Goal: Information Seeking & Learning: Learn about a topic

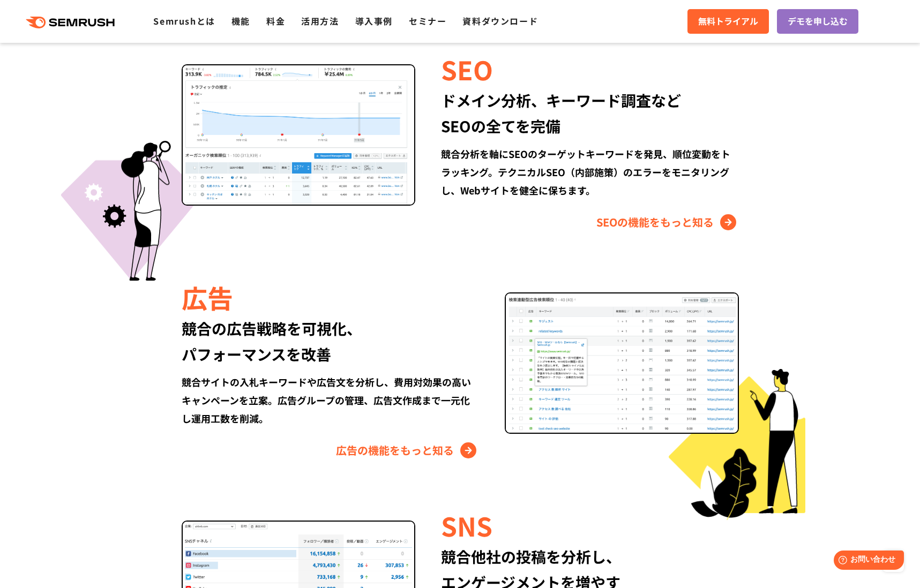
scroll to position [756, 0]
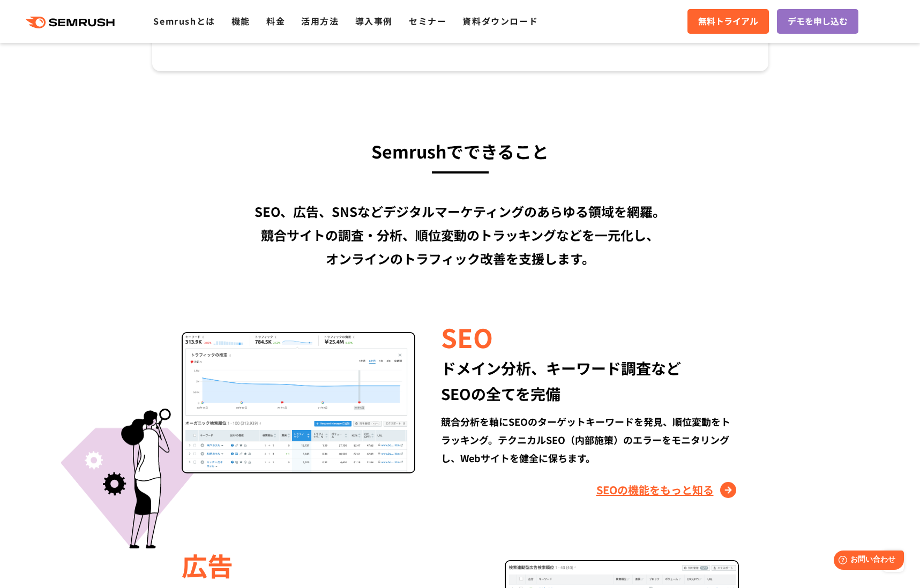
click at [634, 492] on link "SEOの機能をもっと知る" at bounding box center [667, 490] width 143 height 17
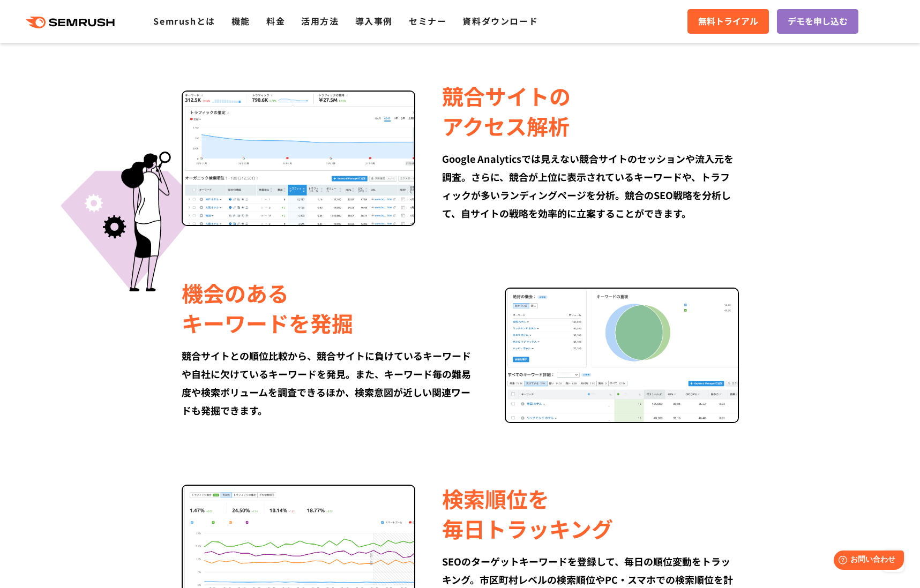
click at [629, 112] on div "競合サイトの アクセス解析" at bounding box center [590, 111] width 296 height 60
